Goal: Transaction & Acquisition: Book appointment/travel/reservation

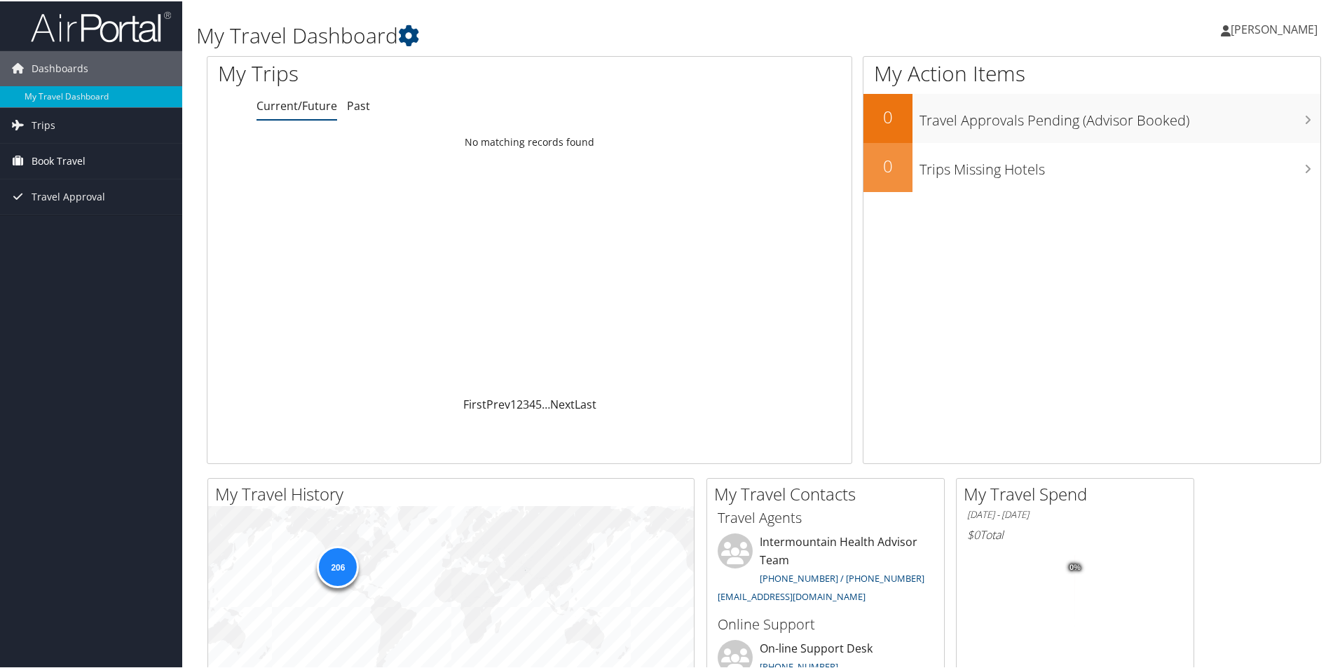
click at [87, 159] on link "Book Travel" at bounding box center [91, 159] width 182 height 35
click at [84, 231] on link "Book/Manage Online Trips" at bounding box center [91, 229] width 182 height 21
